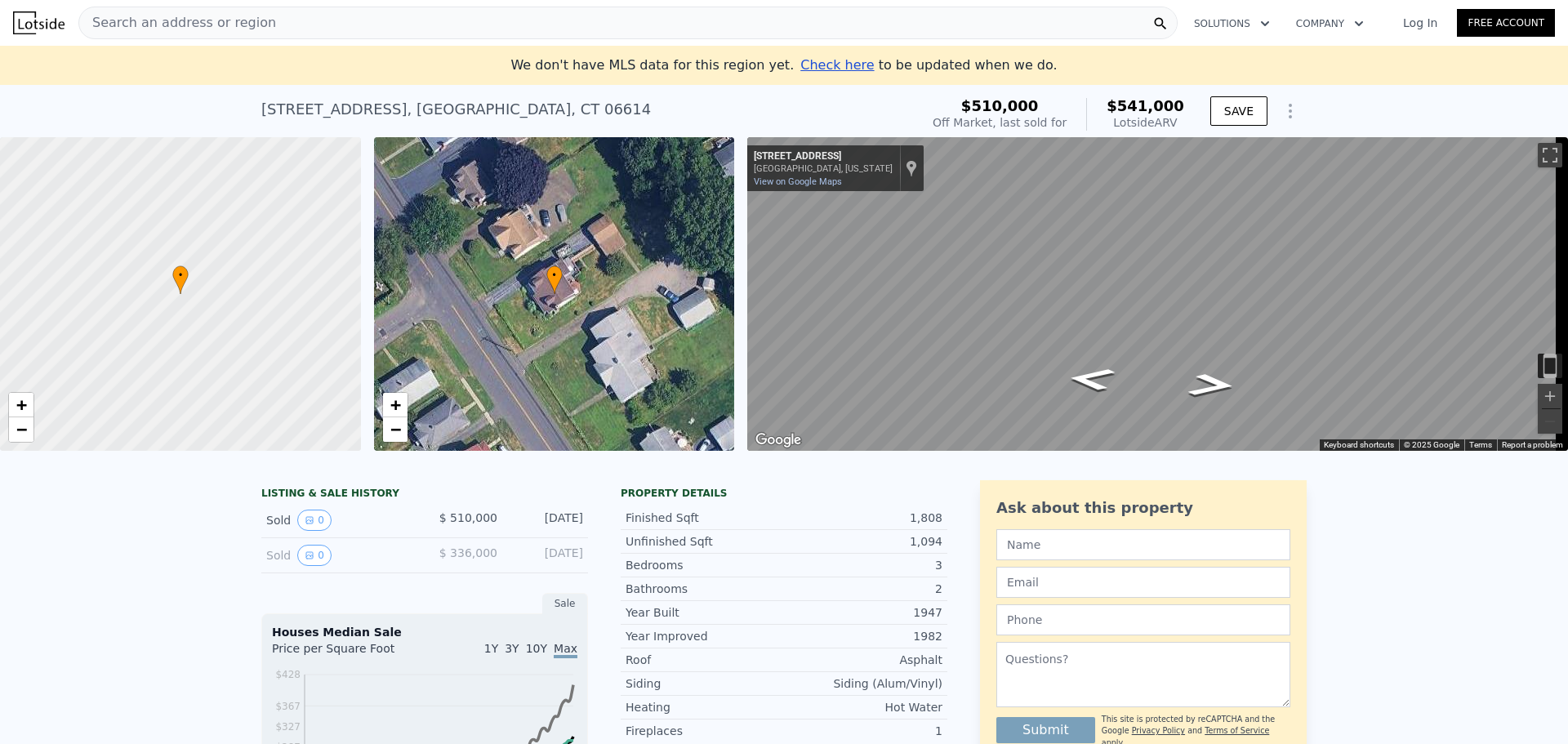
scroll to position [81, 0]
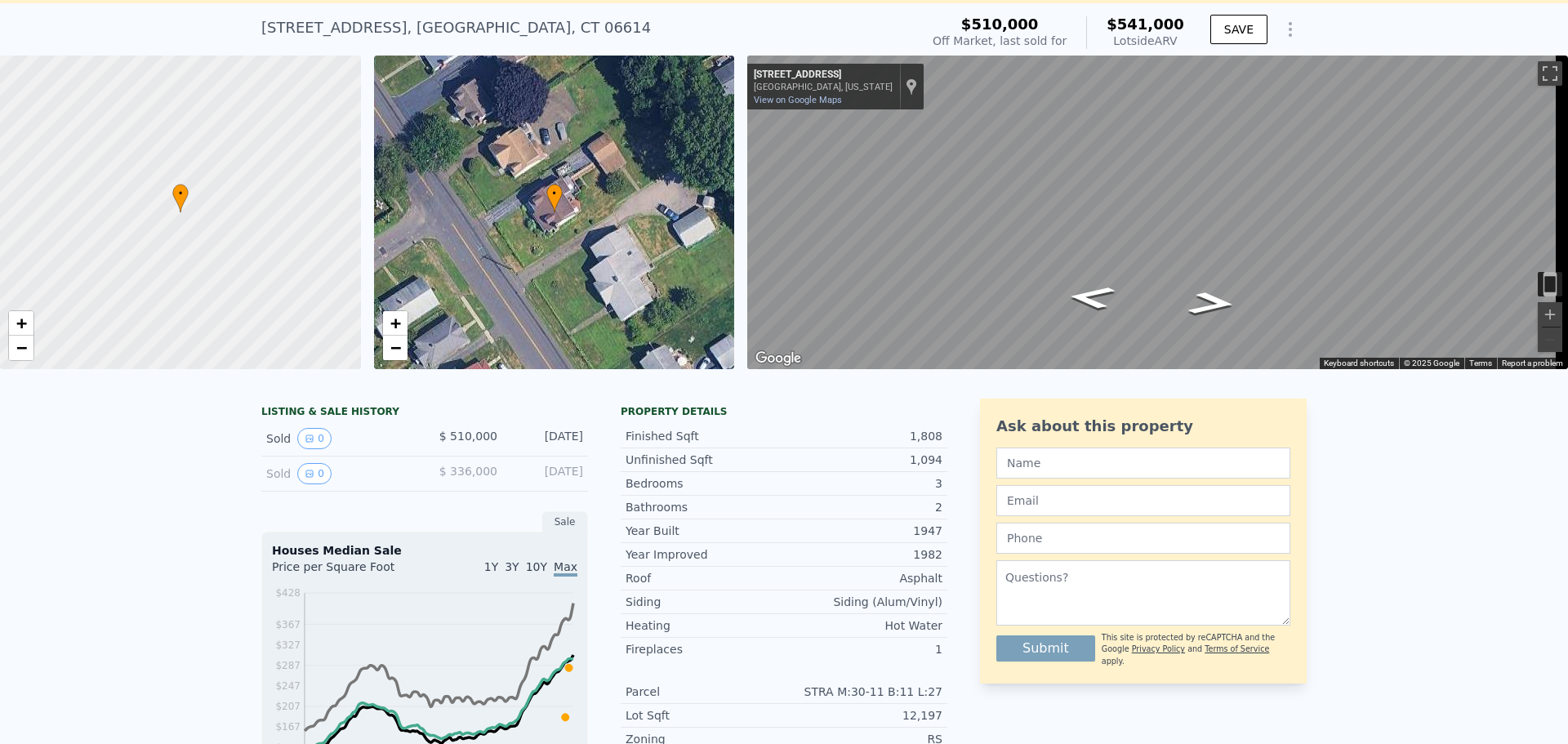
click at [416, 482] on div "Sold 0 $ 336,000 [DATE]" at bounding box center [424, 474] width 326 height 35
click at [309, 484] on button "0" at bounding box center [314, 474] width 34 height 22
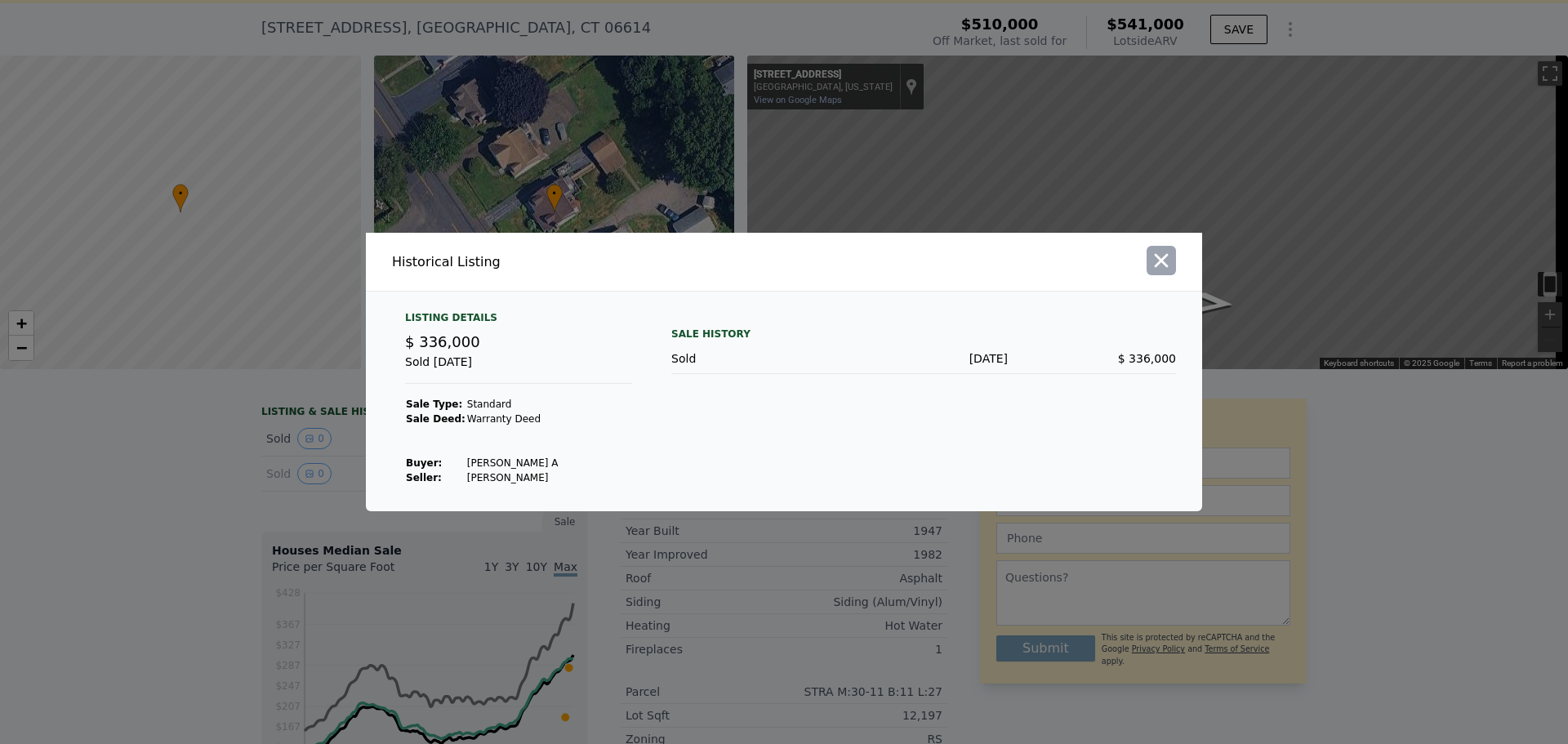
click at [1165, 267] on icon "button" at bounding box center [1161, 261] width 23 height 23
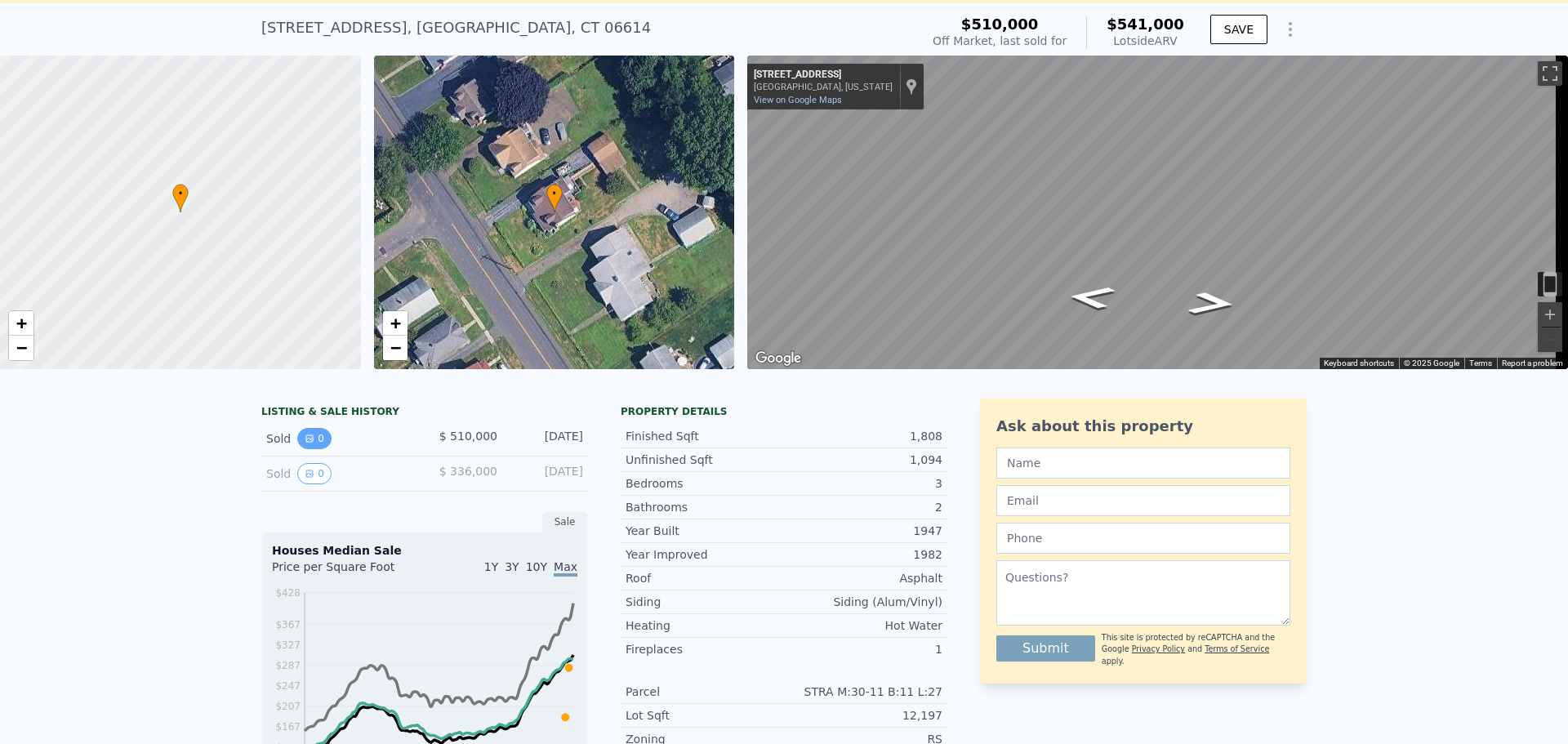
click at [305, 443] on icon "View historical data" at bounding box center [310, 438] width 10 height 10
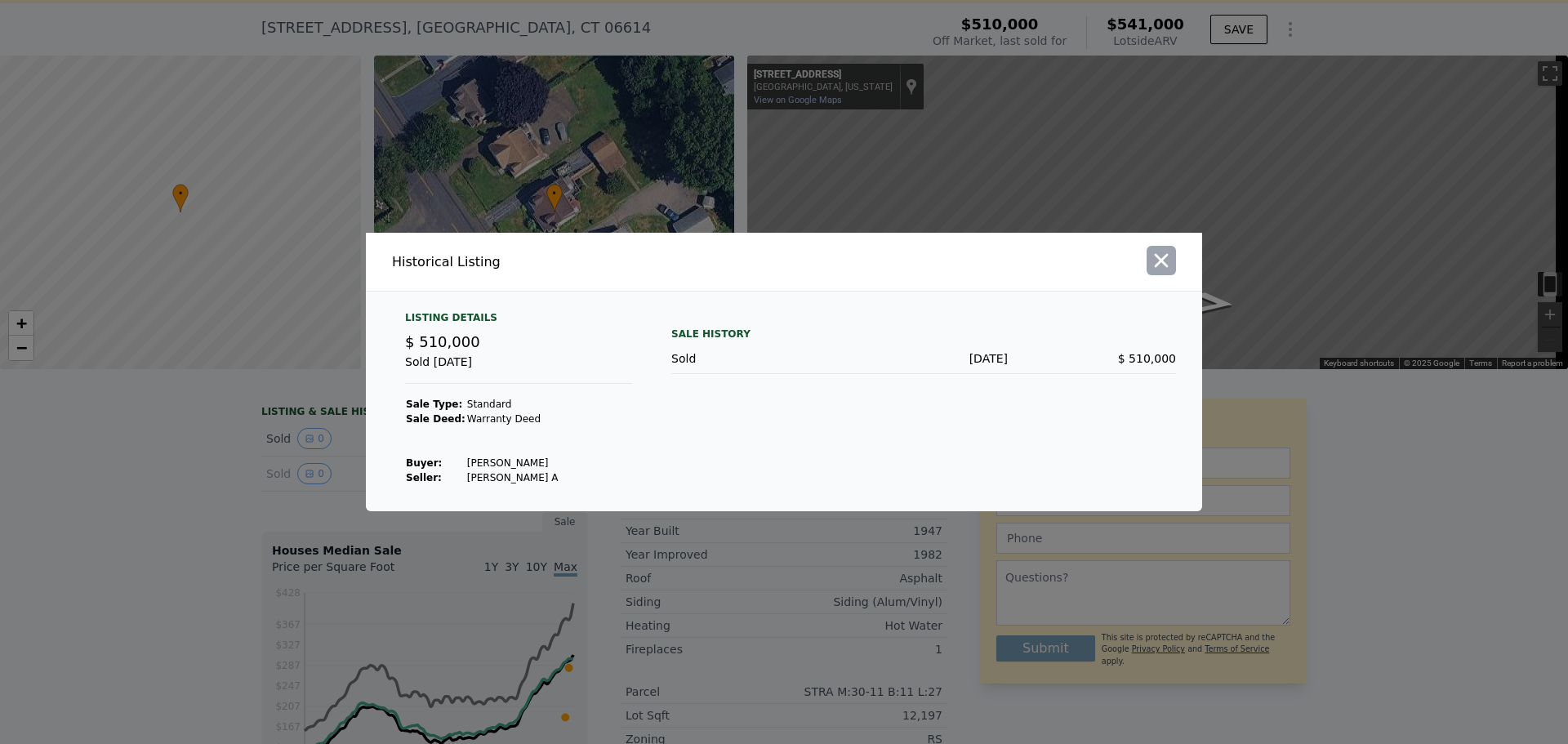
click at [1156, 266] on icon "button" at bounding box center [1161, 261] width 14 height 14
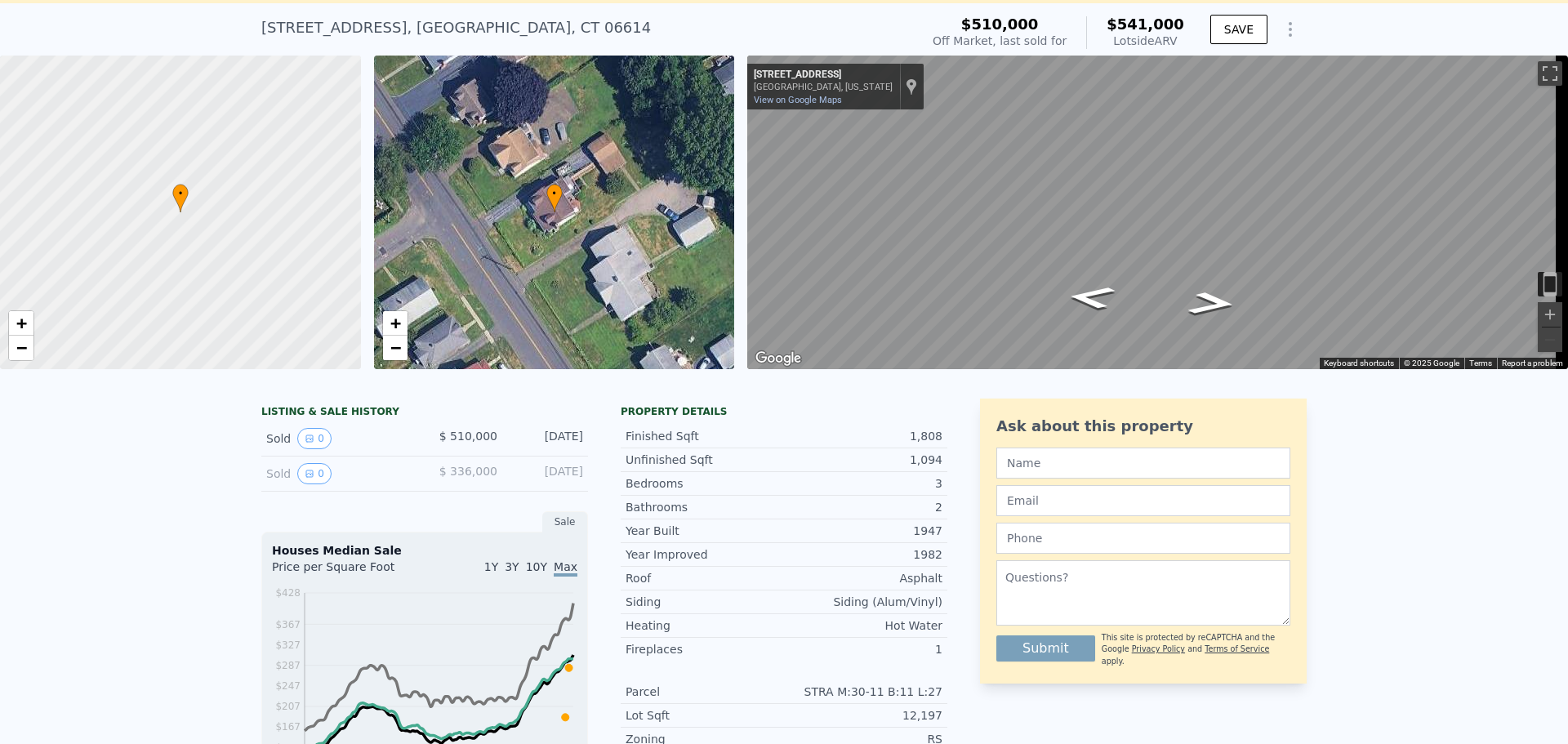
click at [286, 484] on div "Sold 0" at bounding box center [339, 474] width 145 height 22
click at [305, 478] on icon "View historical data" at bounding box center [310, 474] width 10 height 10
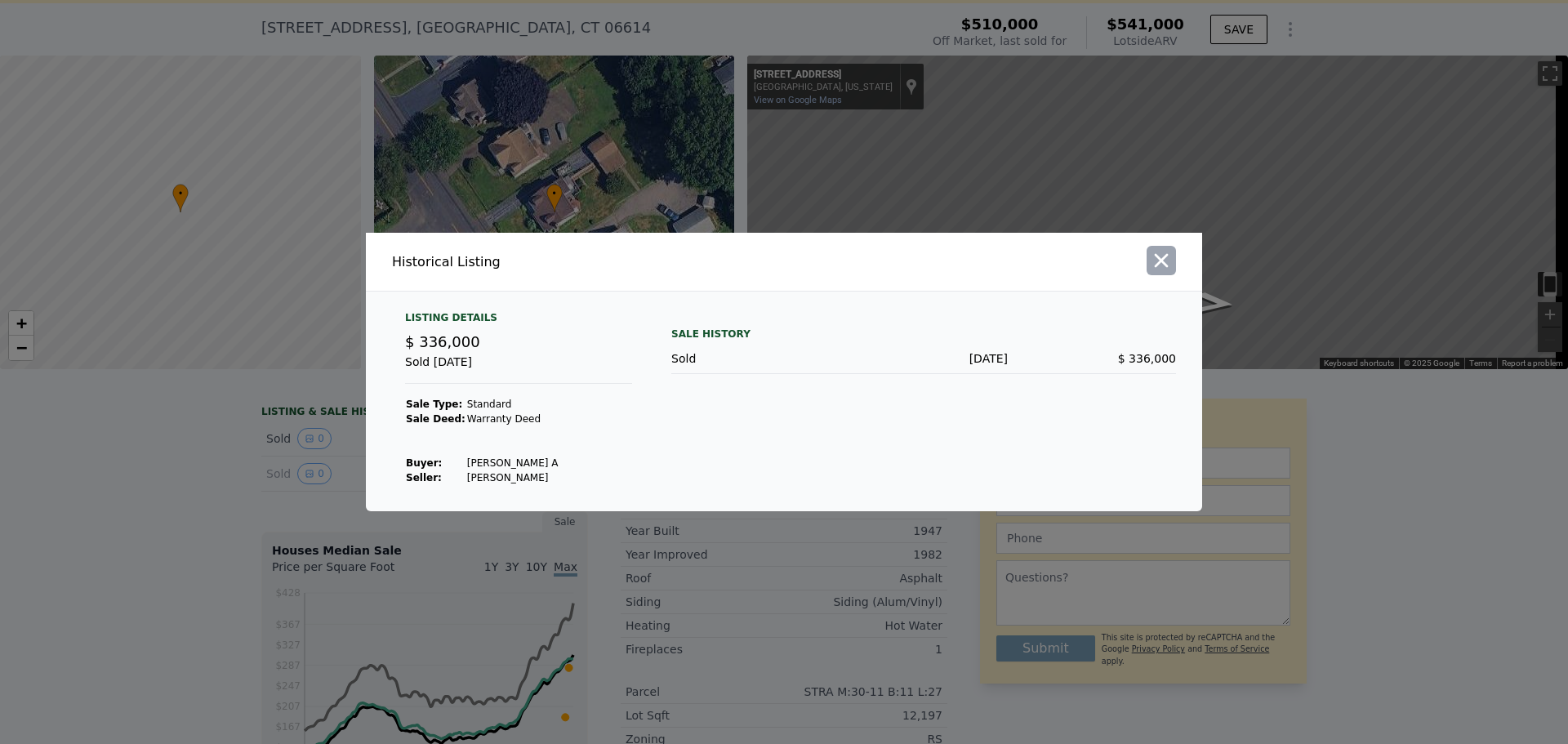
click at [1166, 261] on icon "button" at bounding box center [1161, 261] width 23 height 23
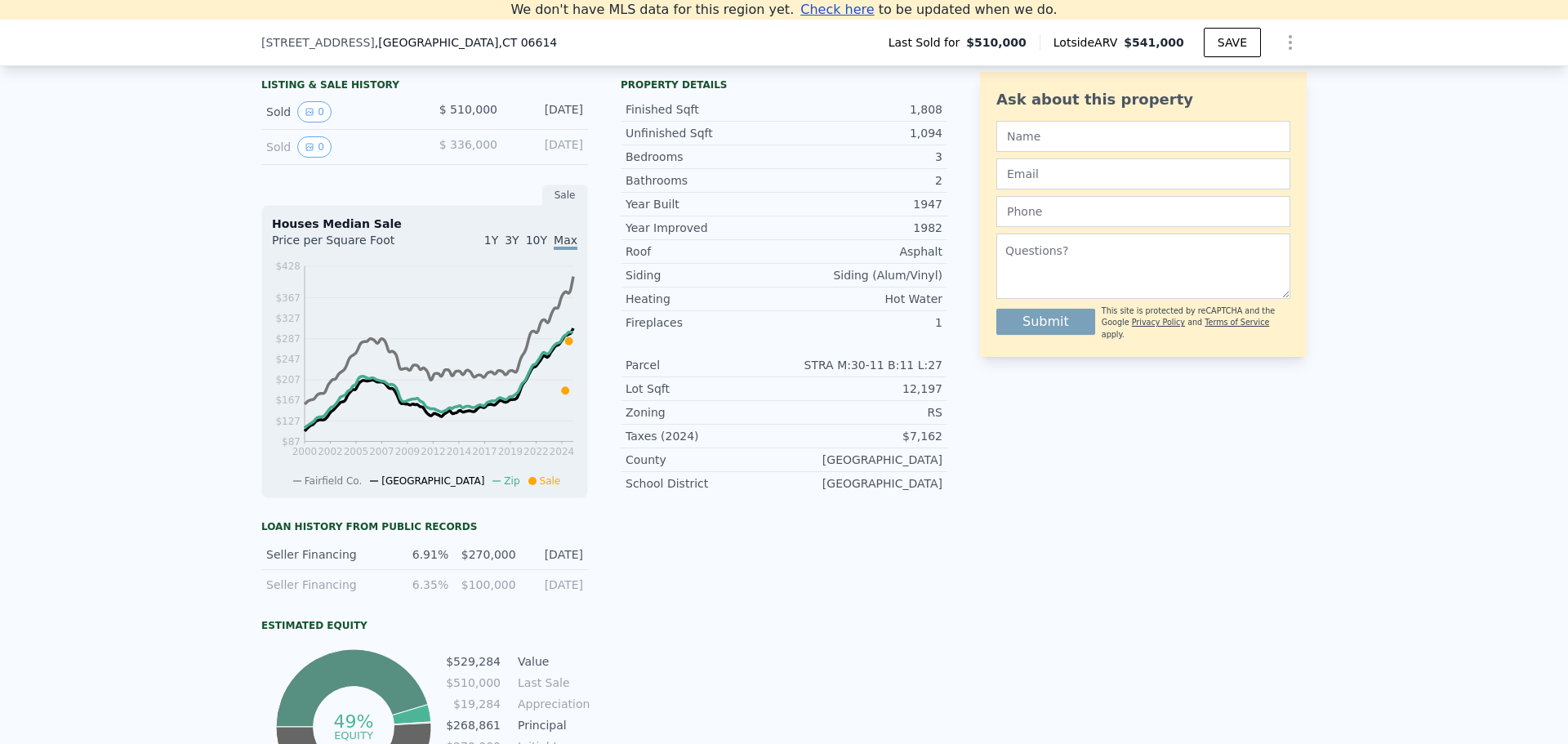
scroll to position [226, 0]
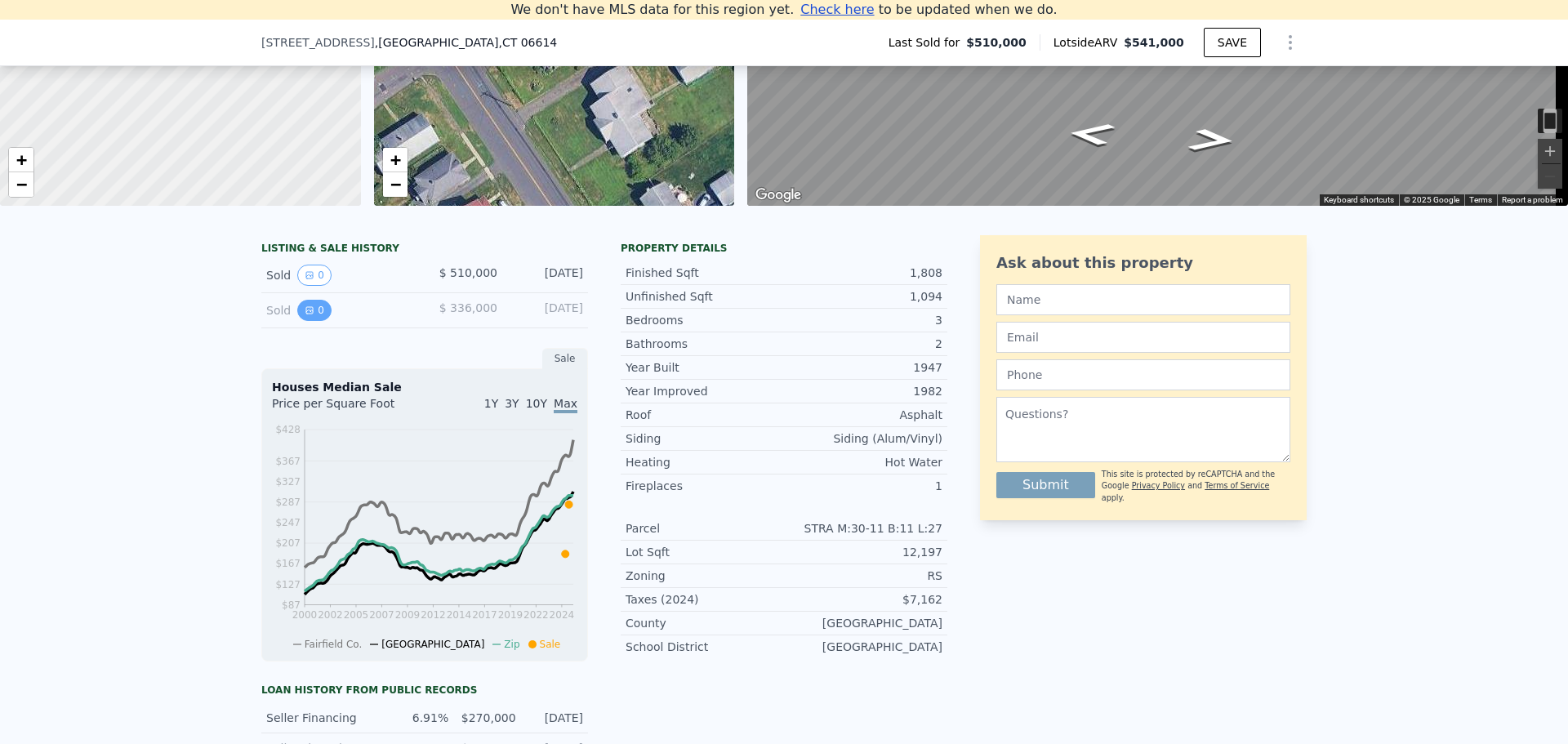
click at [305, 316] on icon "View historical data" at bounding box center [310, 311] width 10 height 10
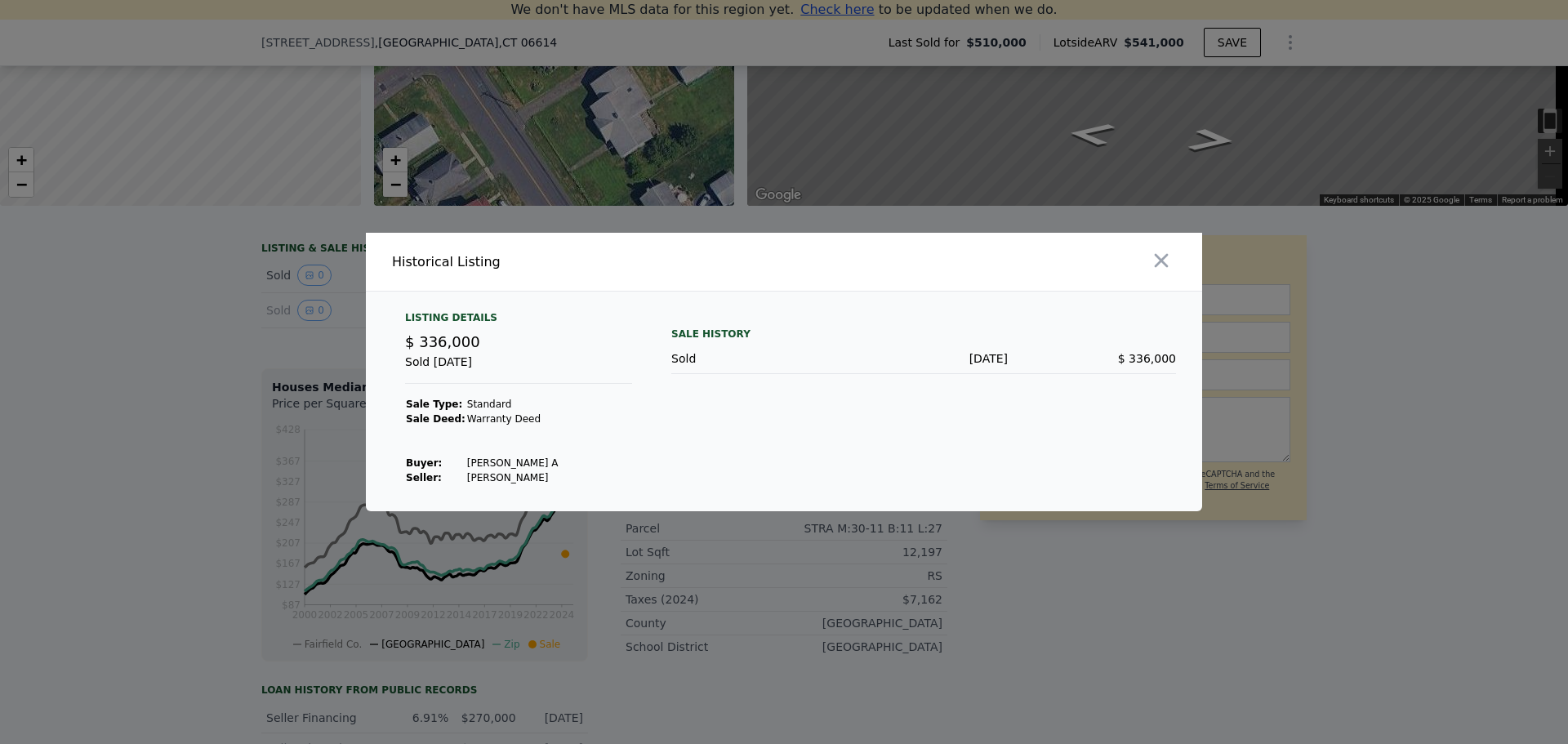
click at [492, 278] on div "Historical Listing" at bounding box center [584, 262] width 412 height 46
drag, startPoint x: 417, startPoint y: 280, endPoint x: 437, endPoint y: 333, distance: 56.6
click at [418, 298] on div "Historical Listing Listing Details $ 336,000 Sold [DATE] Sale Type: Standard Sa…" at bounding box center [784, 371] width 836 height 278
drag, startPoint x: 438, startPoint y: 357, endPoint x: 447, endPoint y: 460, distance: 103.4
click at [438, 359] on div "Sold [DATE]" at bounding box center [518, 369] width 227 height 30
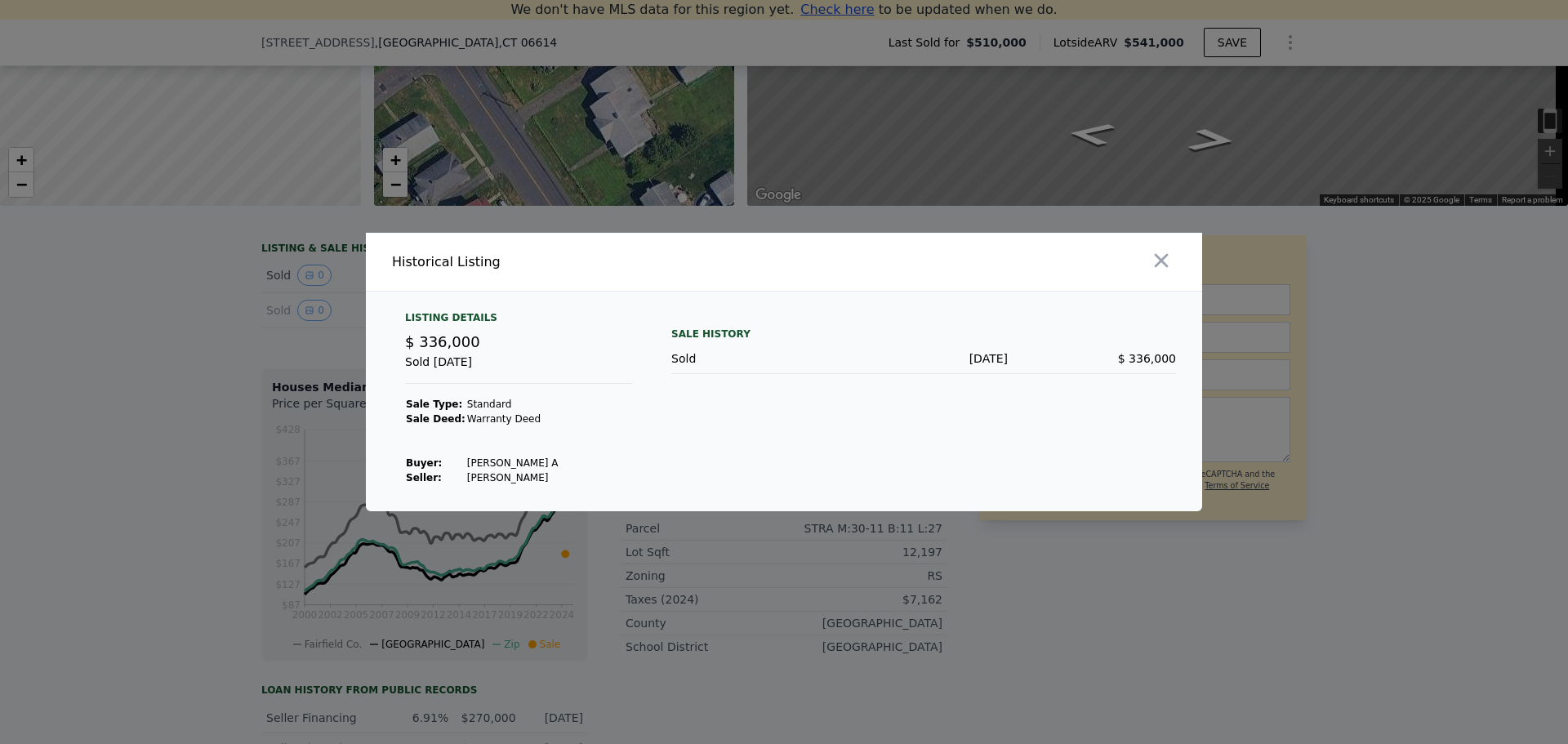
drag, startPoint x: 447, startPoint y: 460, endPoint x: 553, endPoint y: 461, distance: 106.0
click at [454, 460] on tr "Buyer : [PERSON_NAME]" at bounding box center [482, 463] width 154 height 15
drag, startPoint x: 553, startPoint y: 461, endPoint x: 579, endPoint y: 464, distance: 26.2
click at [570, 463] on div "Listing Details $ 336,000 Sold [DATE] Sale Type: Standard Sale Deed: Warranty D…" at bounding box center [518, 399] width 253 height 174
click at [1160, 260] on icon "button" at bounding box center [1161, 261] width 14 height 14
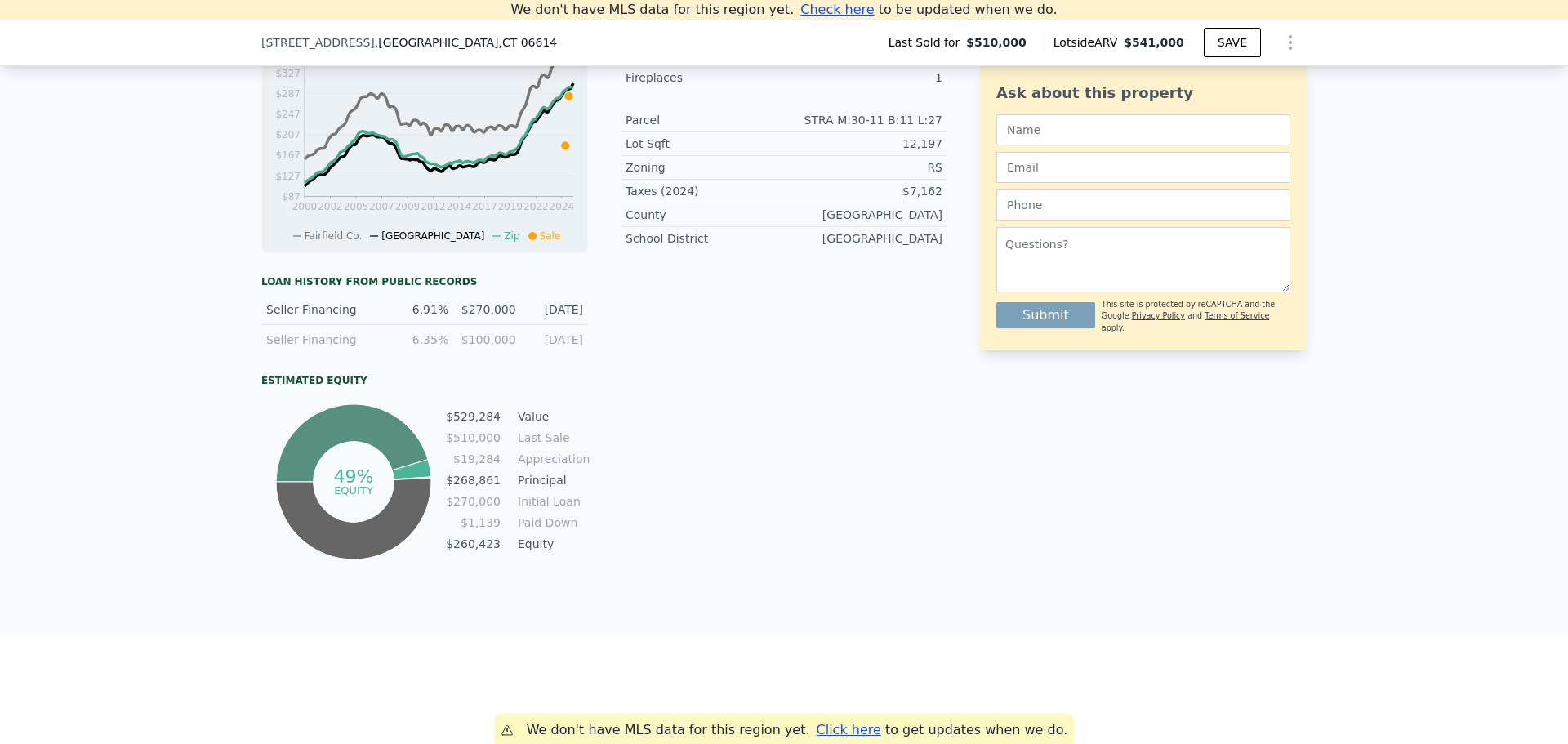
scroll to position [144, 0]
